Goal: Check status

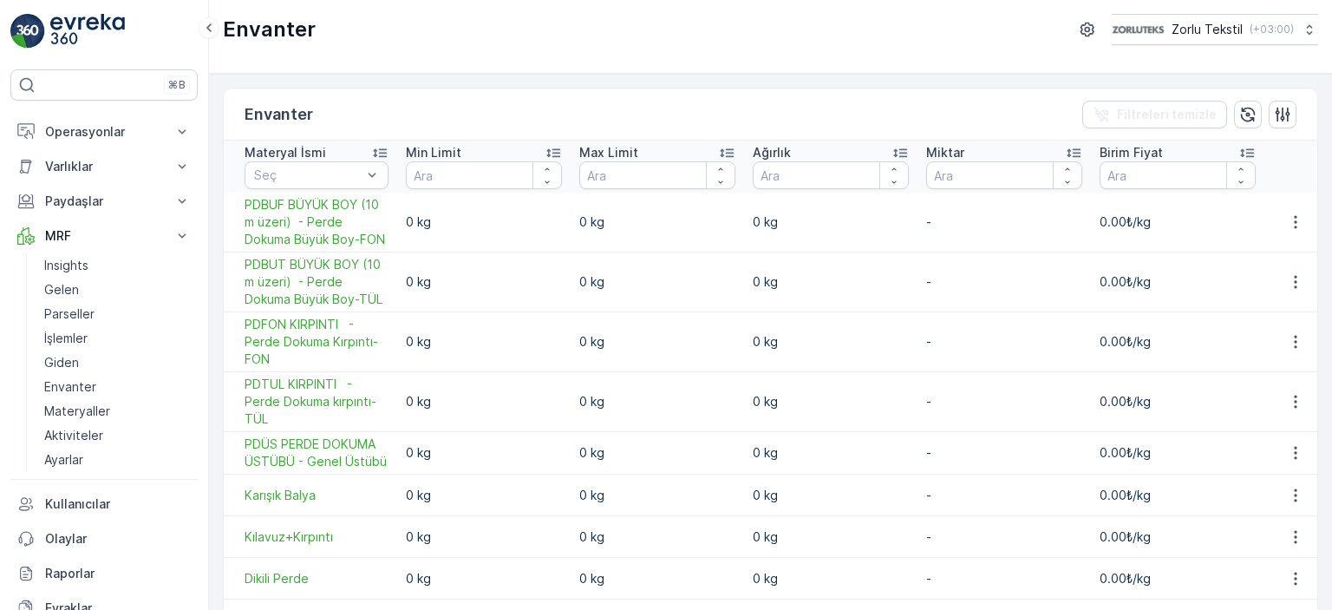
scroll to position [2081, 0]
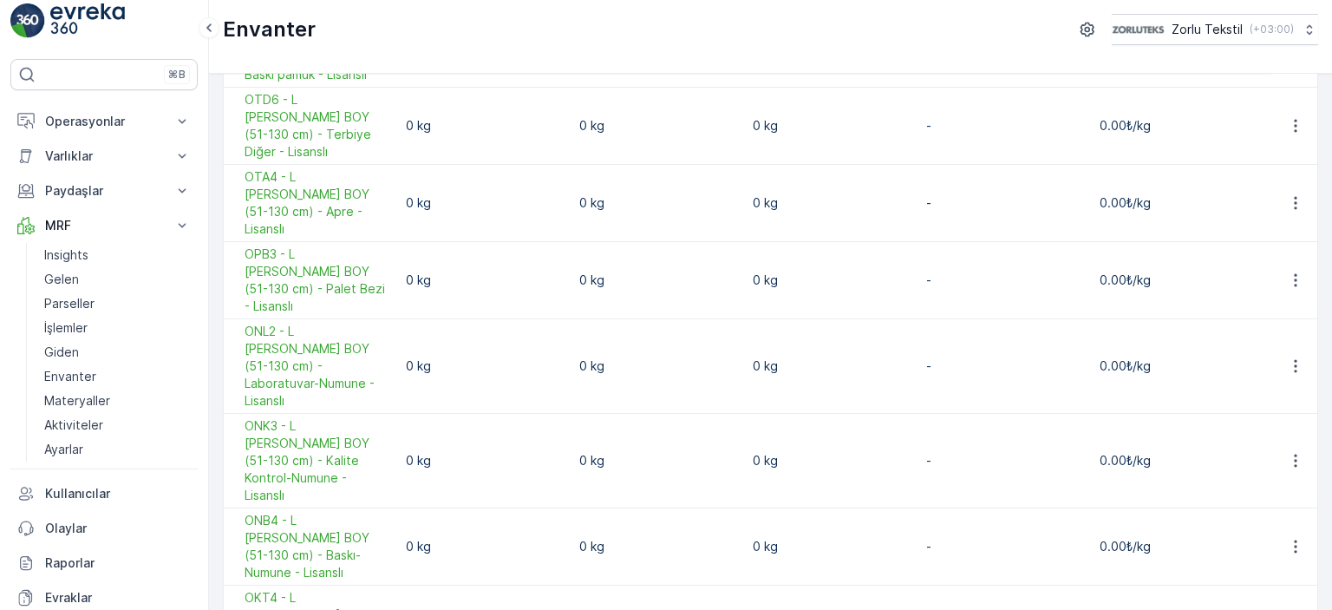
click at [634, 22] on div "Envanter Zorlu Tekstil ( +03:00 )" at bounding box center [770, 29] width 1095 height 31
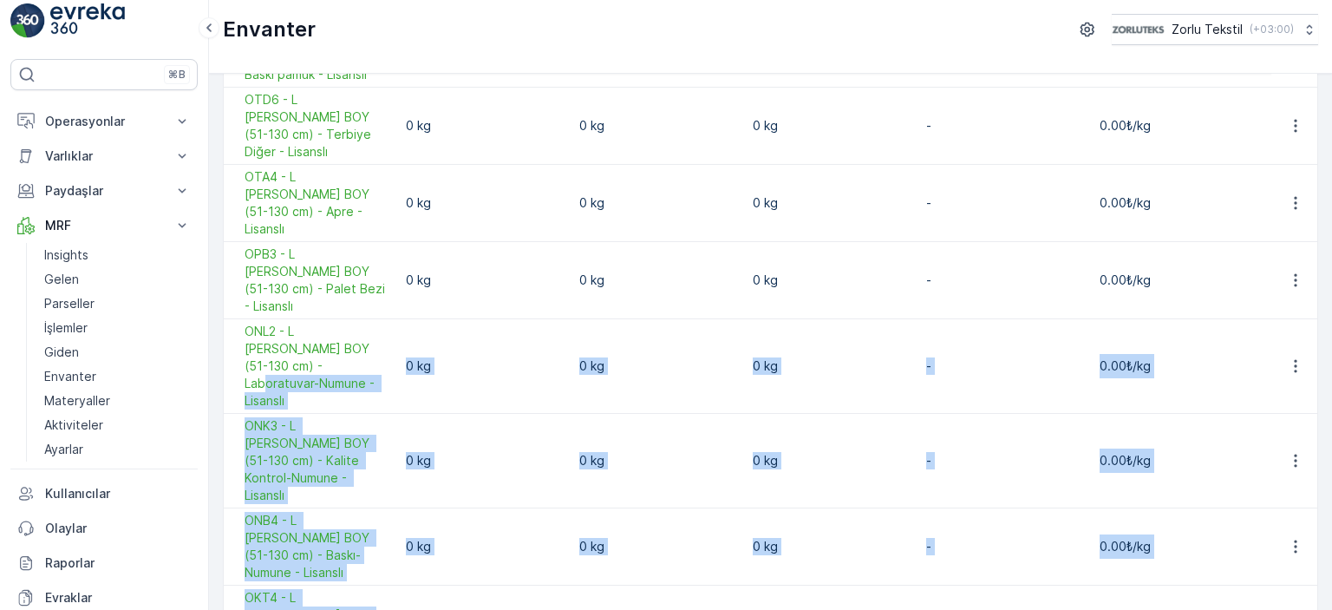
scroll to position [2186, 0]
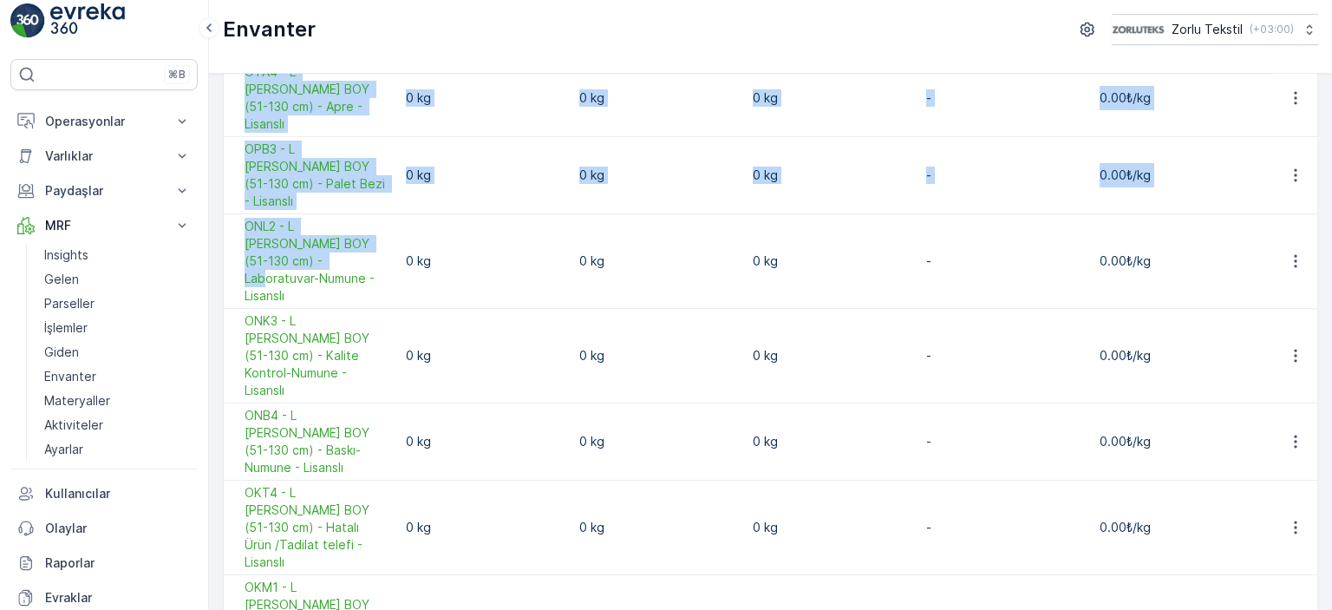
drag, startPoint x: 395, startPoint y: 121, endPoint x: 1297, endPoint y: 505, distance: 980.5
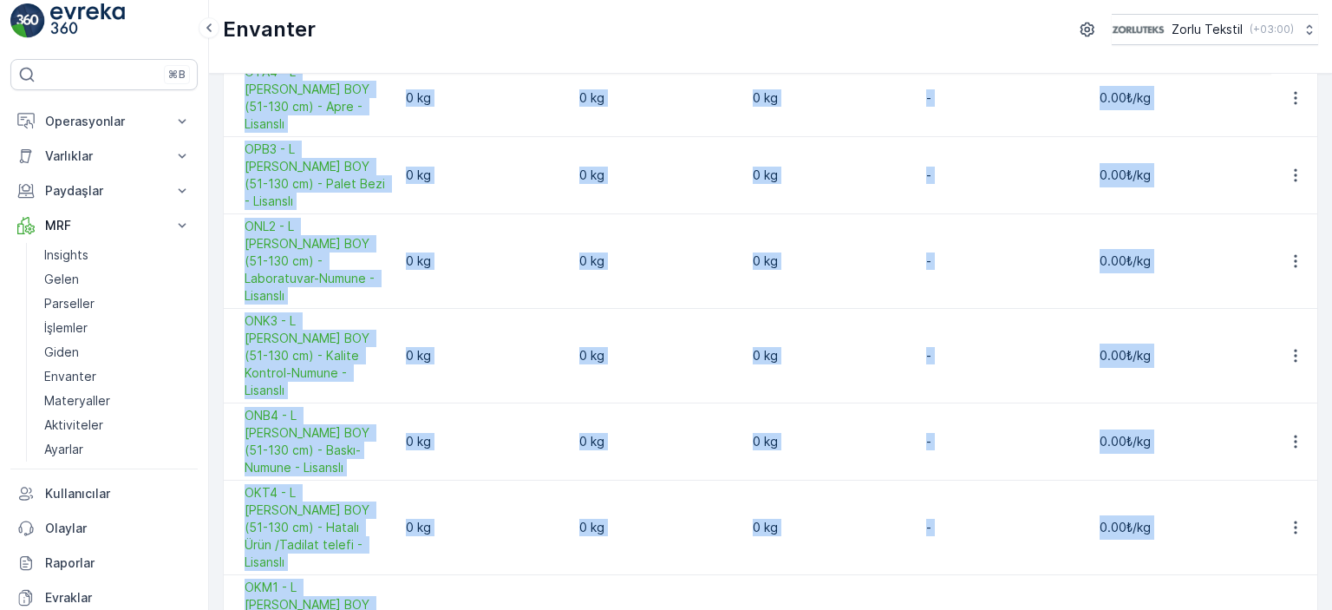
drag, startPoint x: 939, startPoint y: 545, endPoint x: 962, endPoint y: 544, distance: 22.6
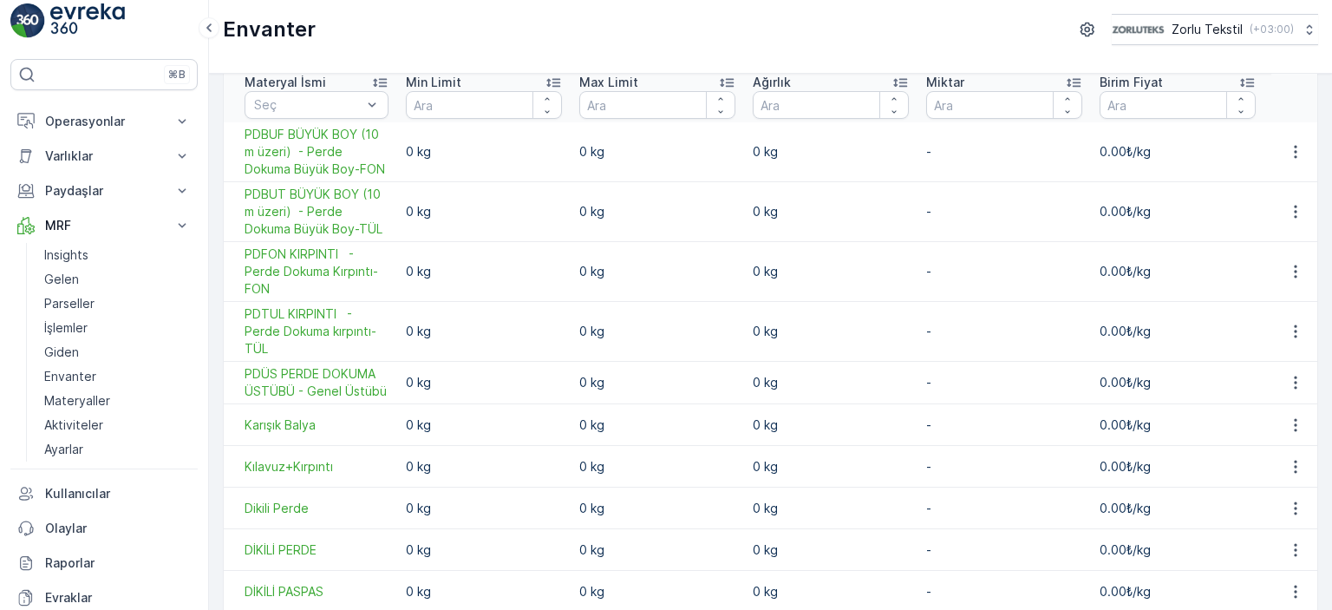
scroll to position [0, 0]
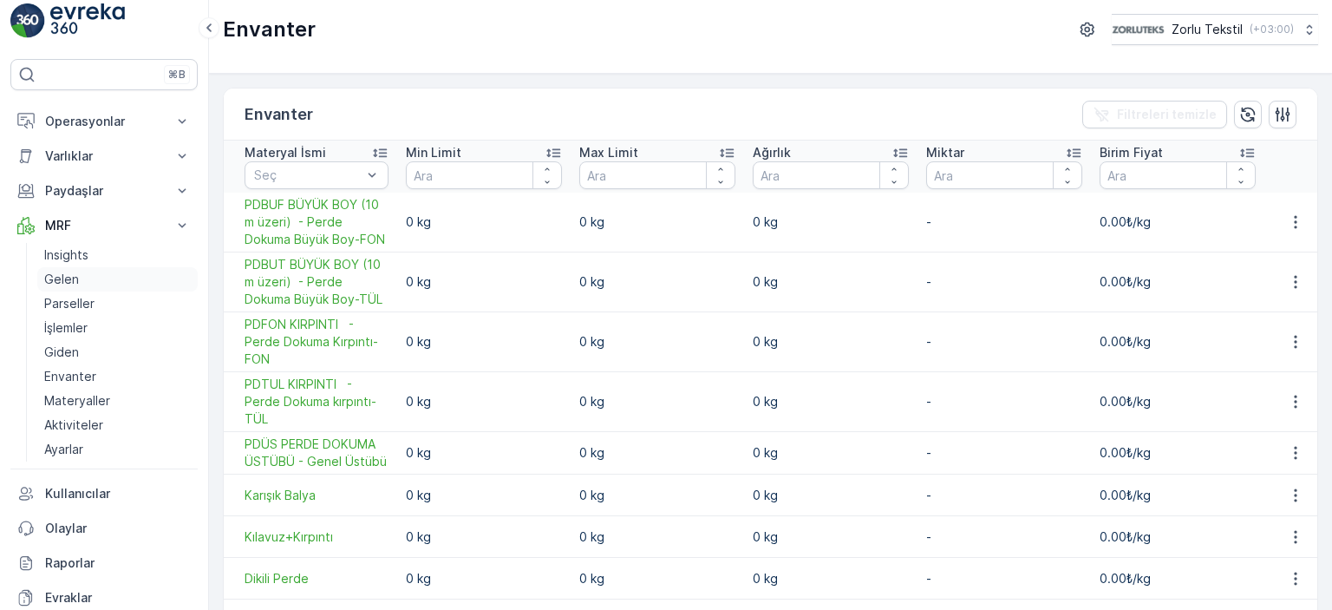
click at [69, 279] on p "Gelen" at bounding box center [61, 279] width 35 height 17
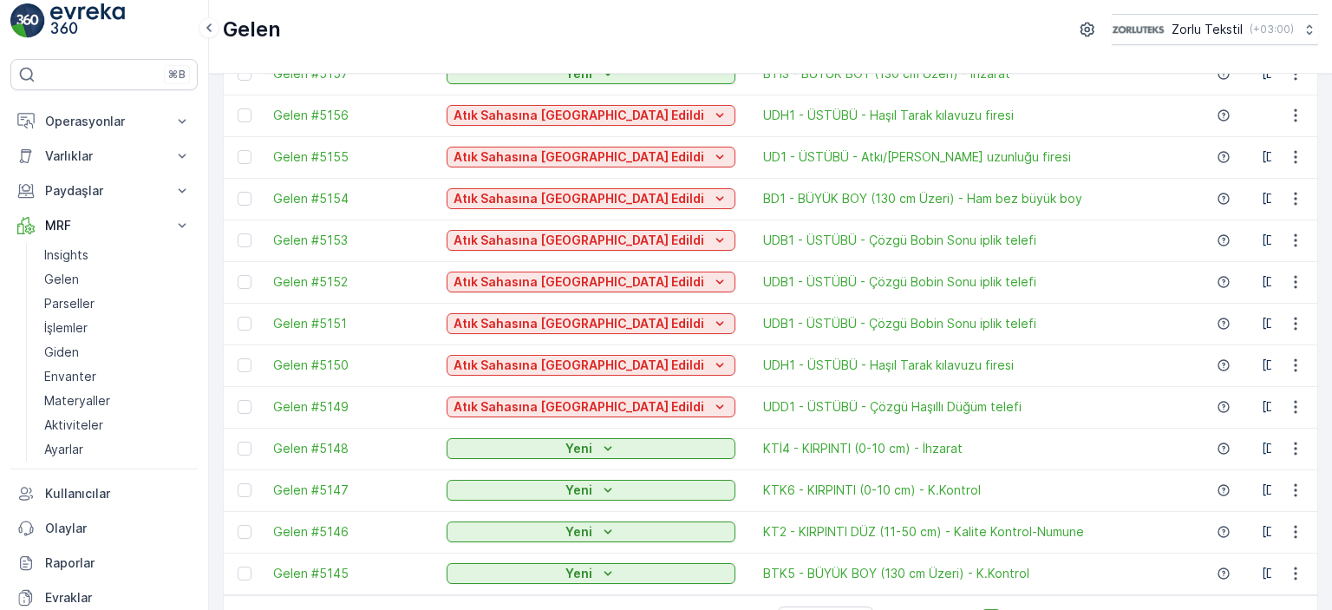
scroll to position [1735, 0]
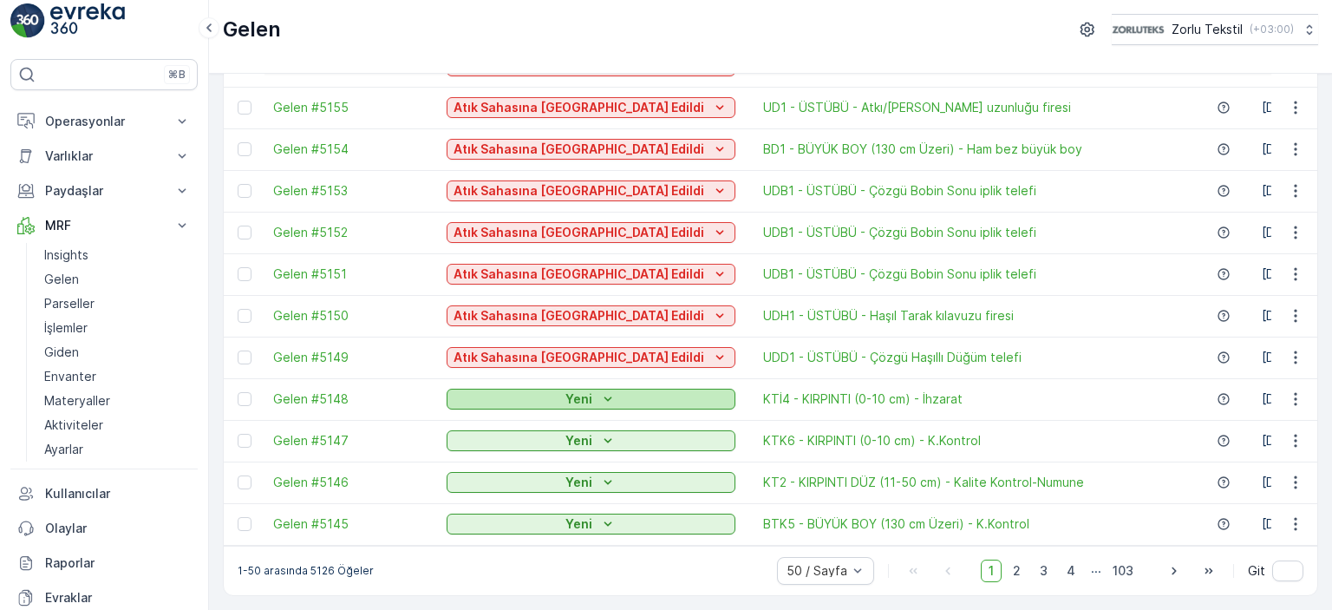
click at [599, 392] on icon "Yeni" at bounding box center [607, 398] width 17 height 17
click at [493, 575] on div "1-50 arasında 5126 Öğeler 50 / Sayfa 1 2 3 4 ... 103 Git" at bounding box center [770, 569] width 1093 height 49
